Goal: Information Seeking & Learning: Learn about a topic

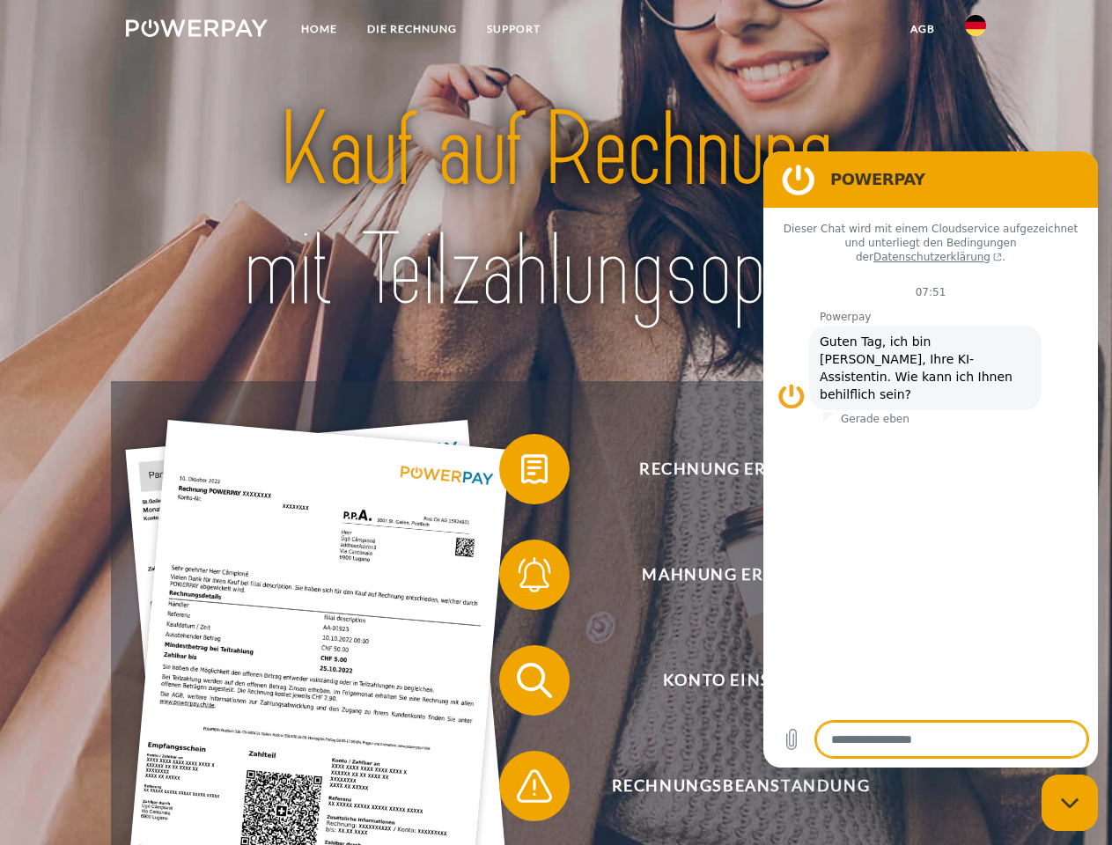
click at [196, 31] on img at bounding box center [197, 28] width 142 height 18
click at [975, 31] on img at bounding box center [975, 25] width 21 height 21
click at [921, 29] on link "agb" at bounding box center [922, 29] width 55 height 32
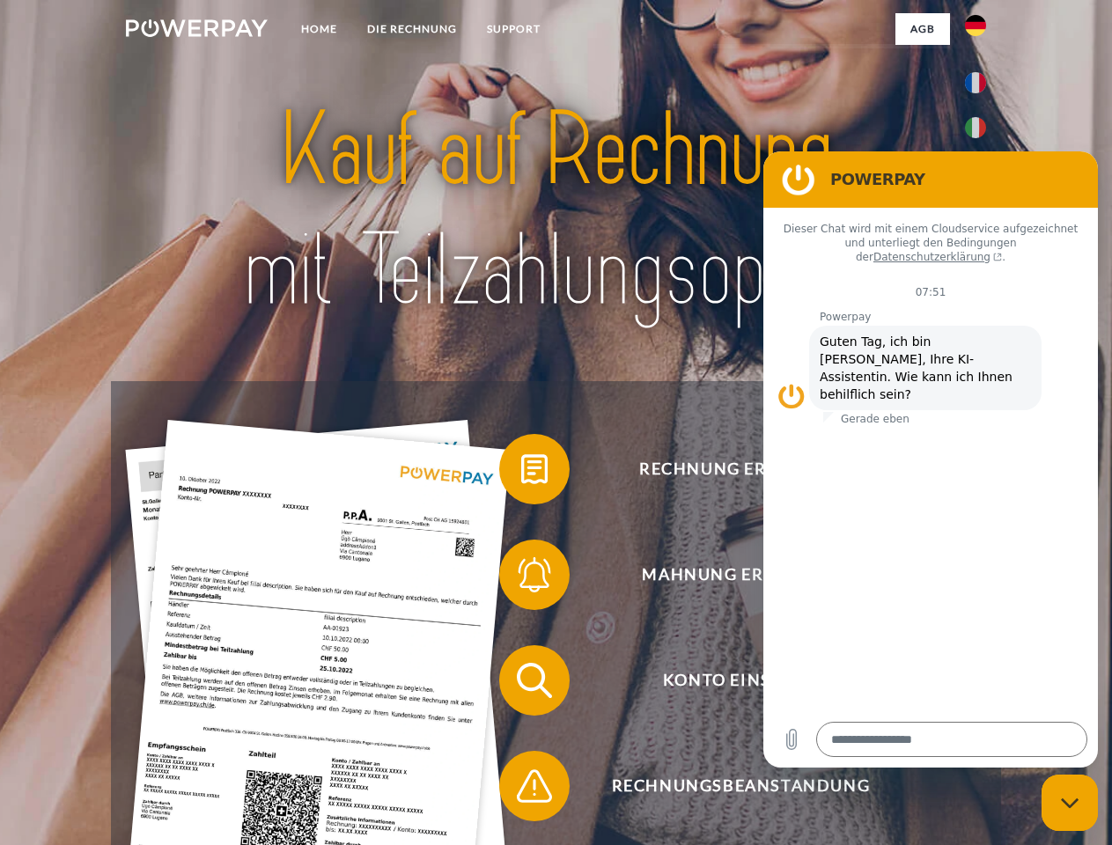
click at [521, 473] on span at bounding box center [508, 469] width 88 height 88
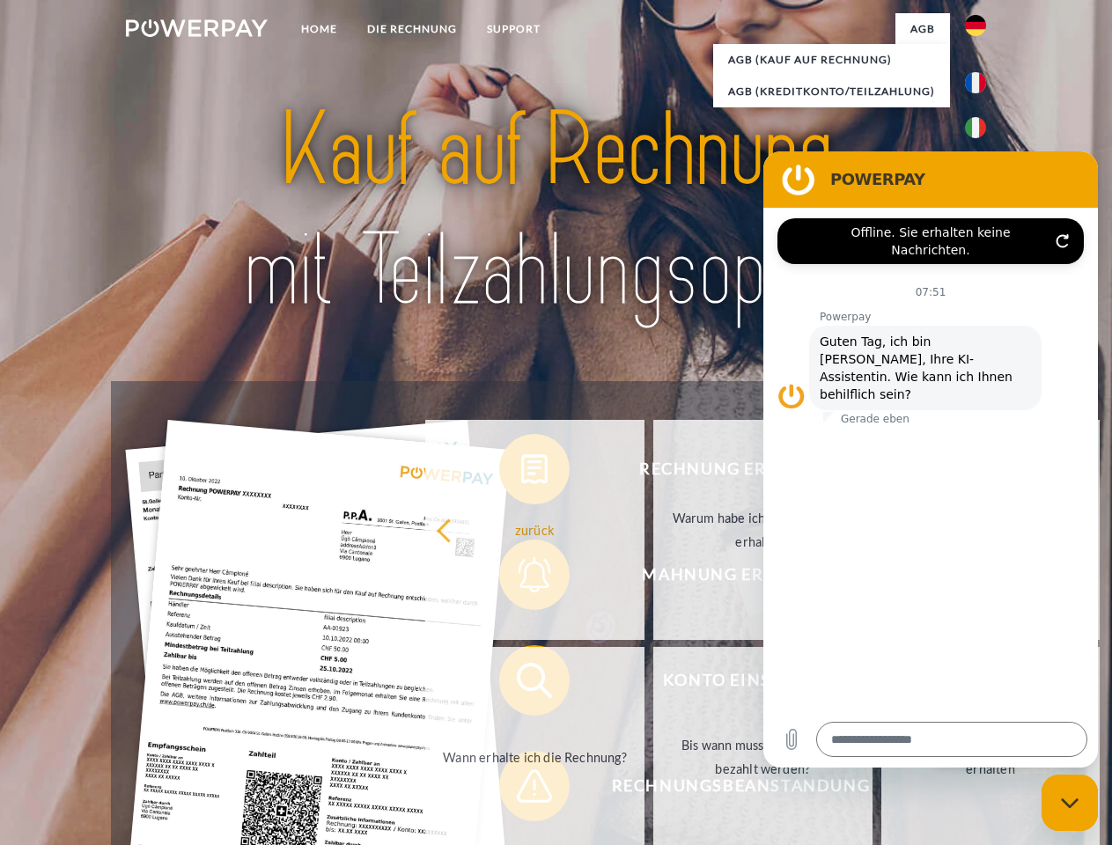
click at [521, 578] on div "Rechnung erhalten? Mahnung erhalten? Konto einsehen" at bounding box center [555, 733] width 889 height 704
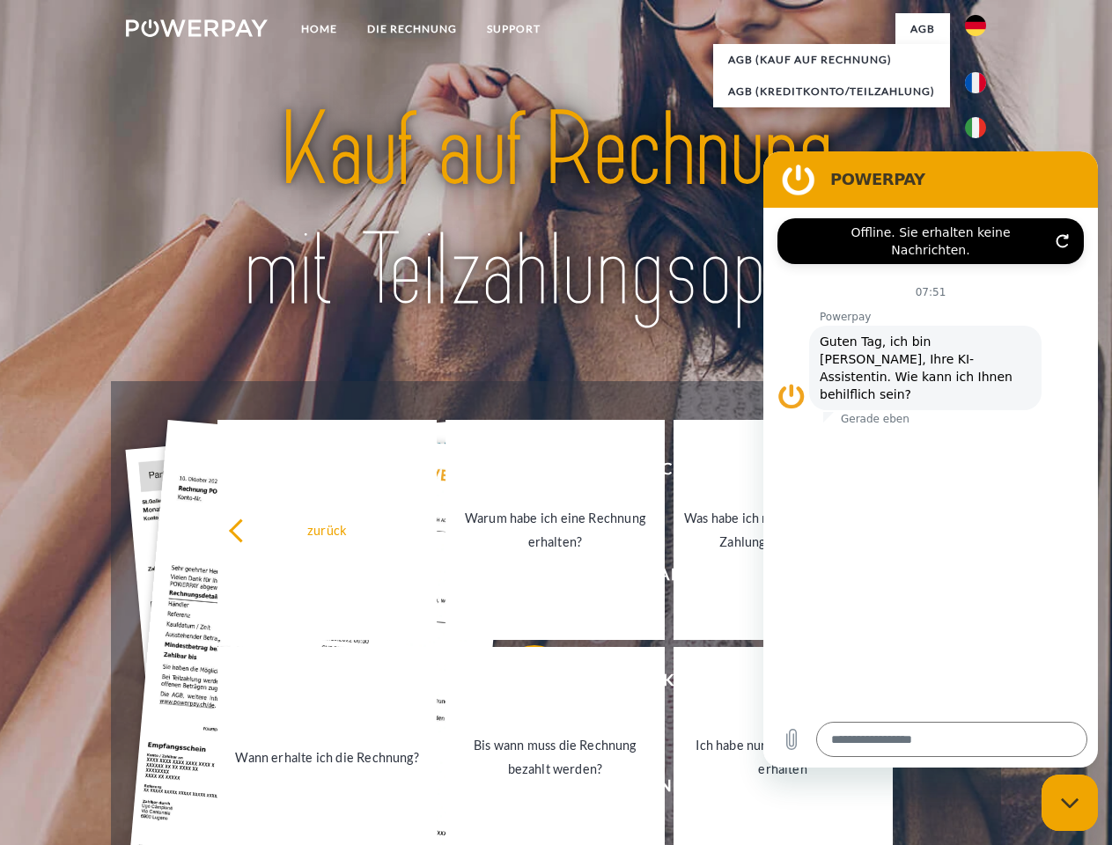
click at [521, 684] on link "Bis wann muss die Rechnung bezahlt werden?" at bounding box center [554, 757] width 219 height 220
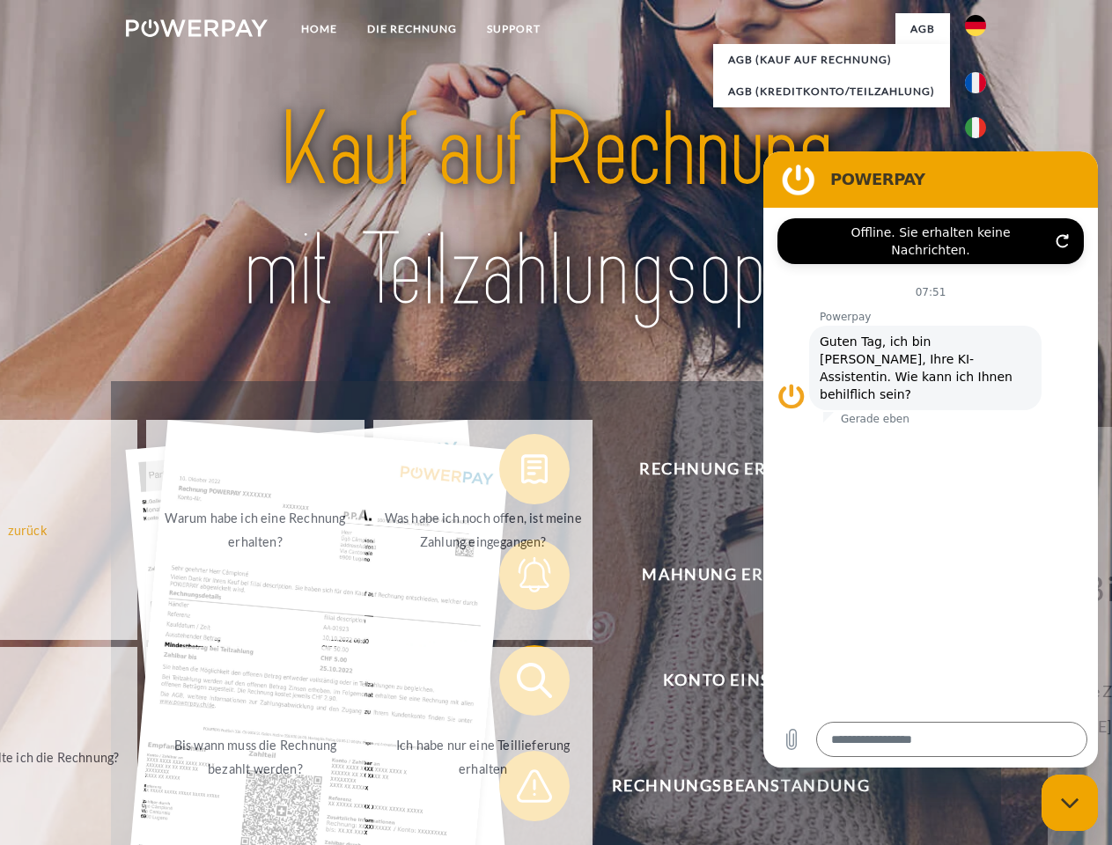
click at [521, 789] on span at bounding box center [508, 786] width 88 height 88
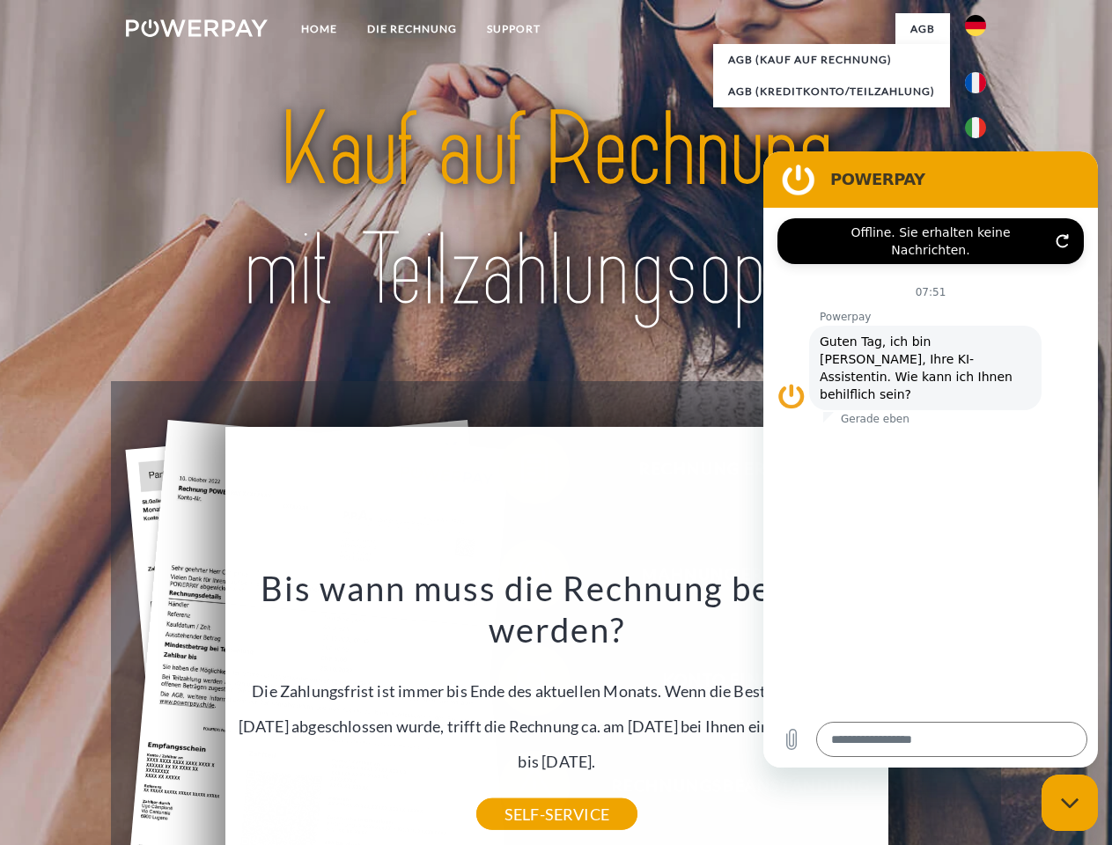
click at [1069, 803] on icon "Messaging-Fenster schließen" at bounding box center [1069, 802] width 18 height 11
type textarea "*"
